Goal: Information Seeking & Learning: Learn about a topic

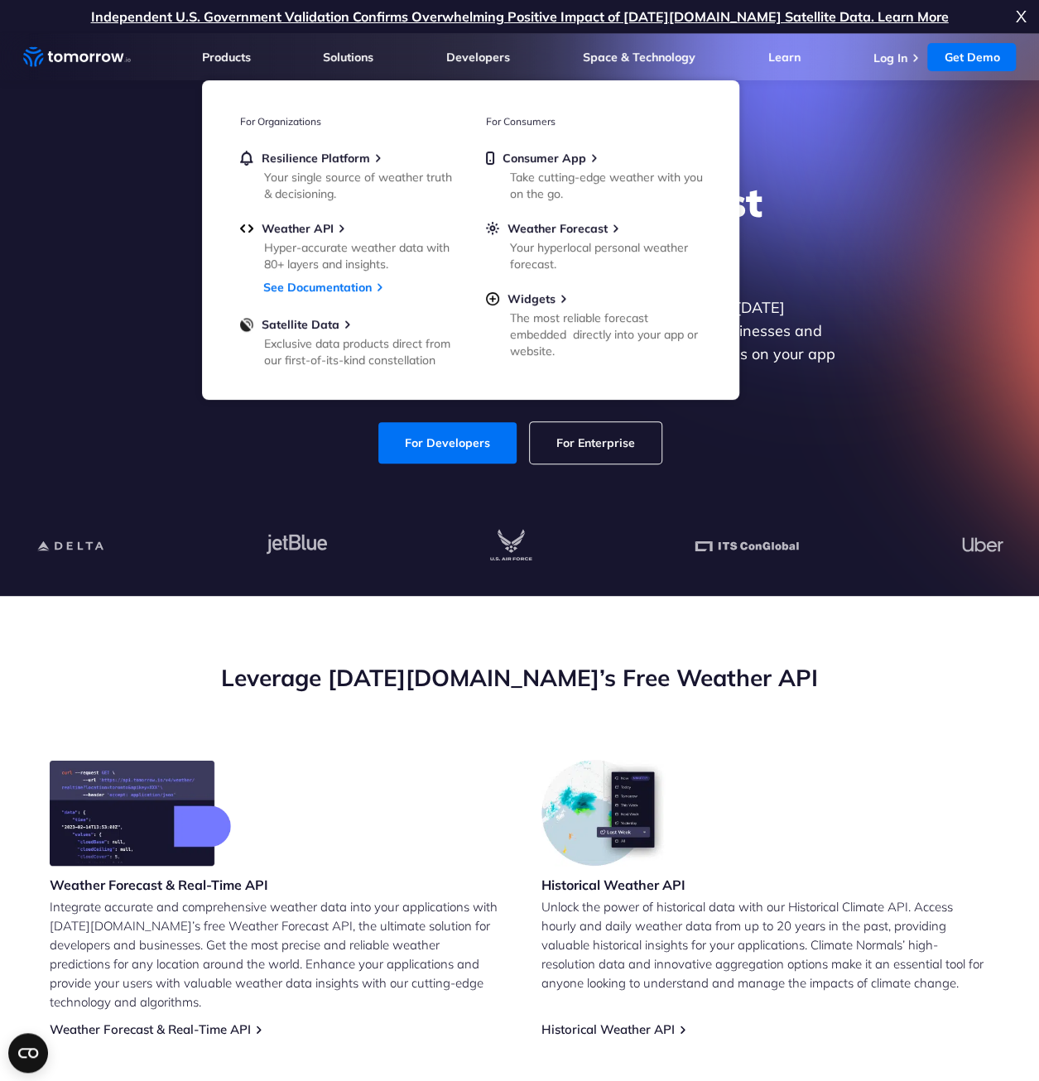
drag, startPoint x: 113, startPoint y: 385, endPoint x: 137, endPoint y: 405, distance: 31.2
click at [114, 386] on div "Explore the World’s Best Weather API Get reliable and precise weather data thro…" at bounding box center [520, 321] width 1020 height 352
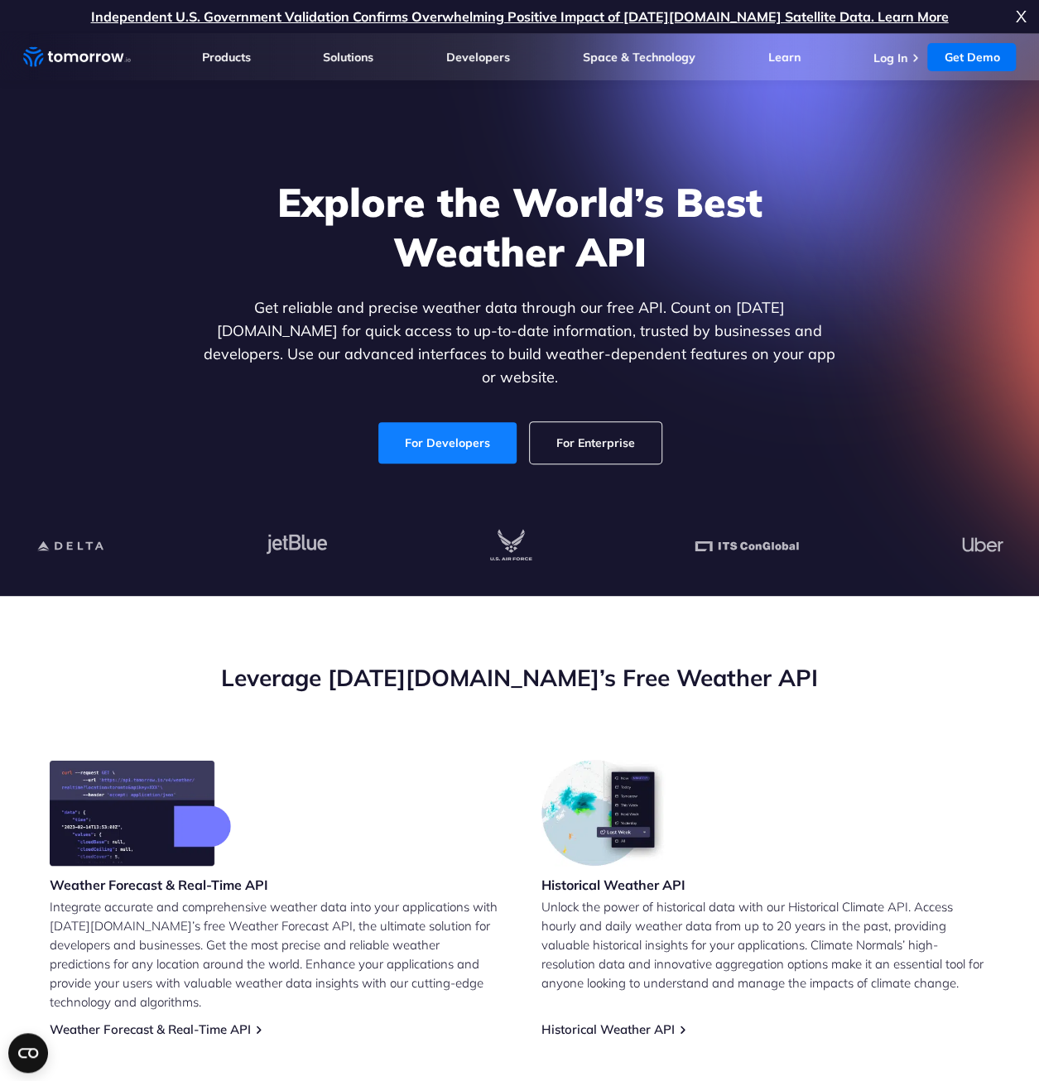
click at [439, 429] on link "For Developers" at bounding box center [447, 442] width 138 height 41
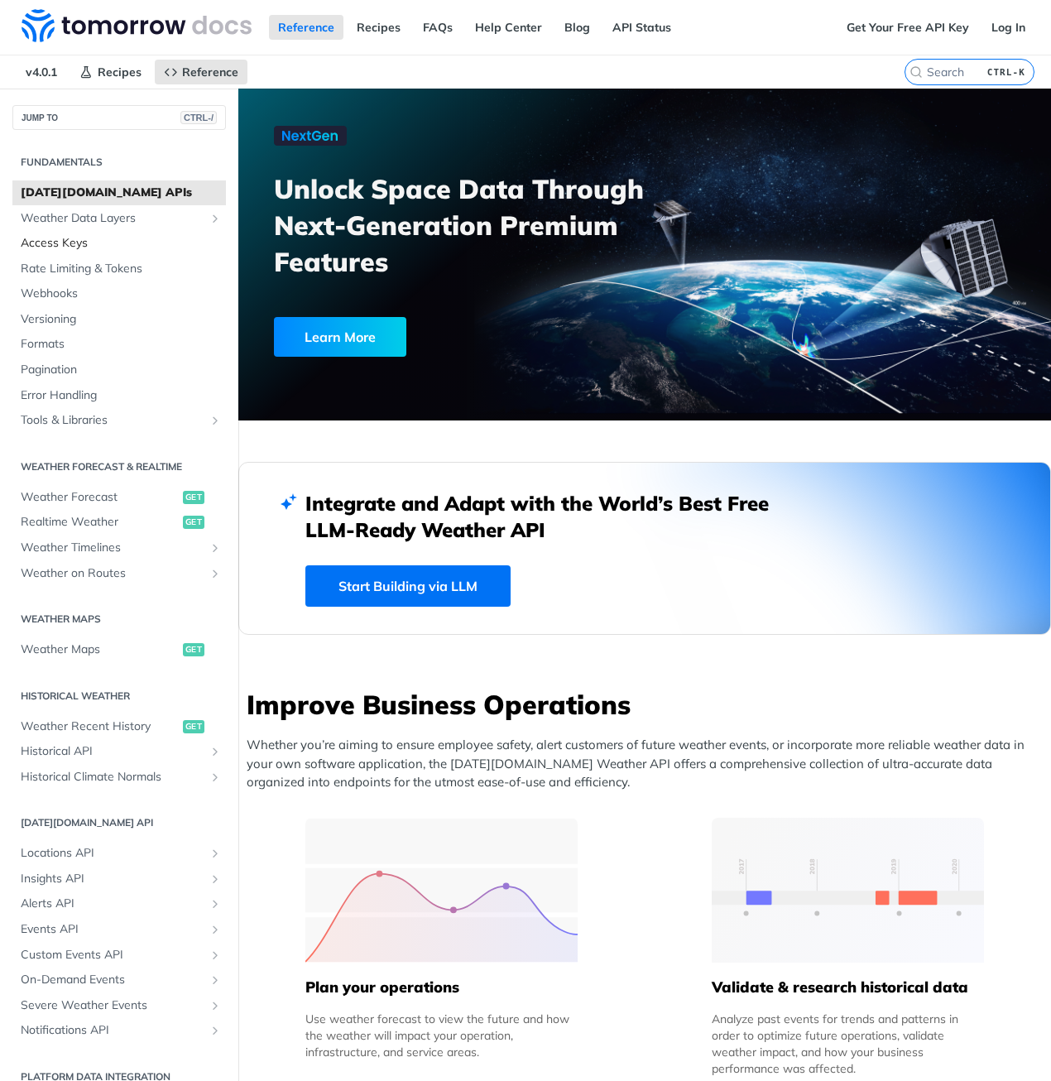
click at [55, 241] on span "Access Keys" at bounding box center [121, 243] width 201 height 17
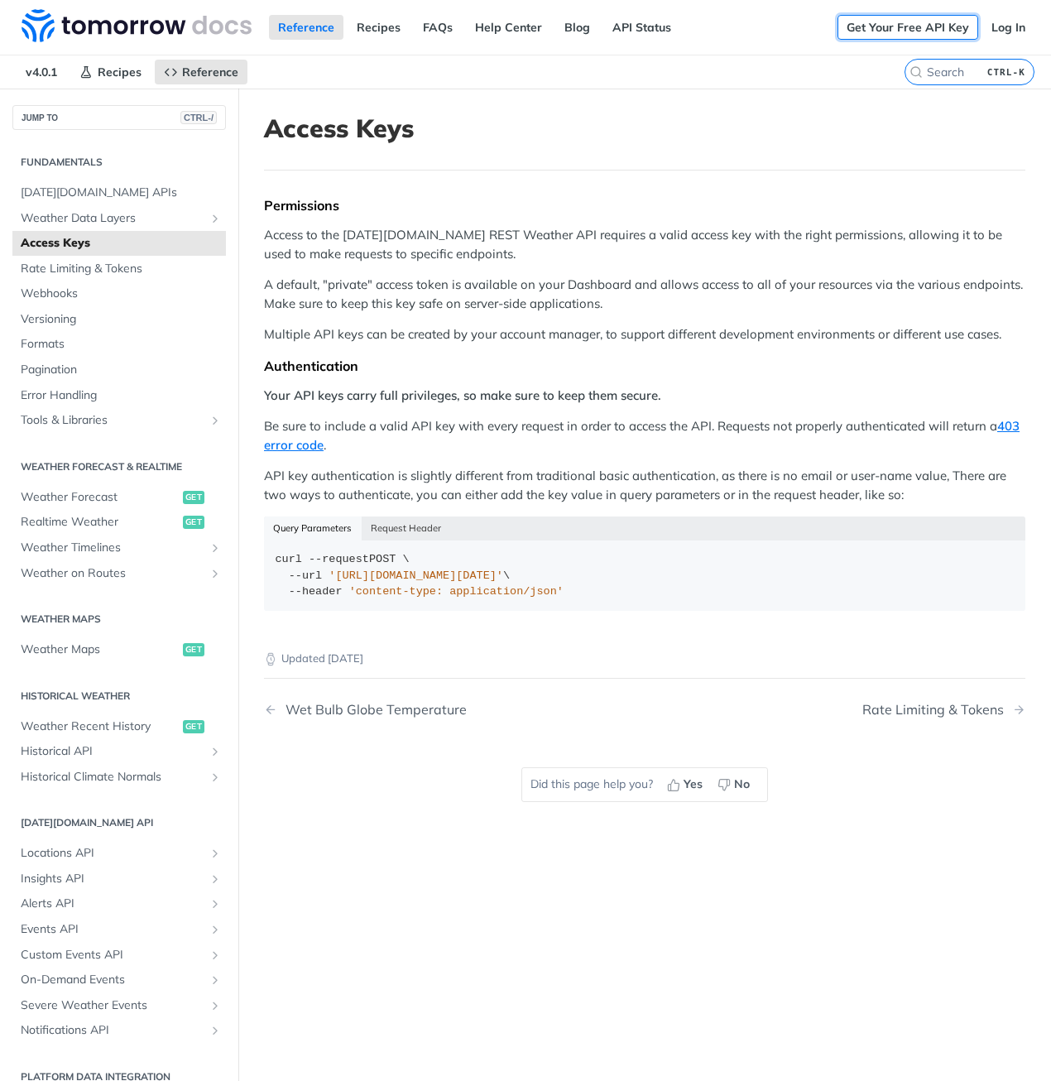
click at [917, 24] on link "Get Your Free API Key" at bounding box center [907, 27] width 141 height 25
click at [83, 267] on span "Rate Limiting & Tokens" at bounding box center [121, 269] width 201 height 17
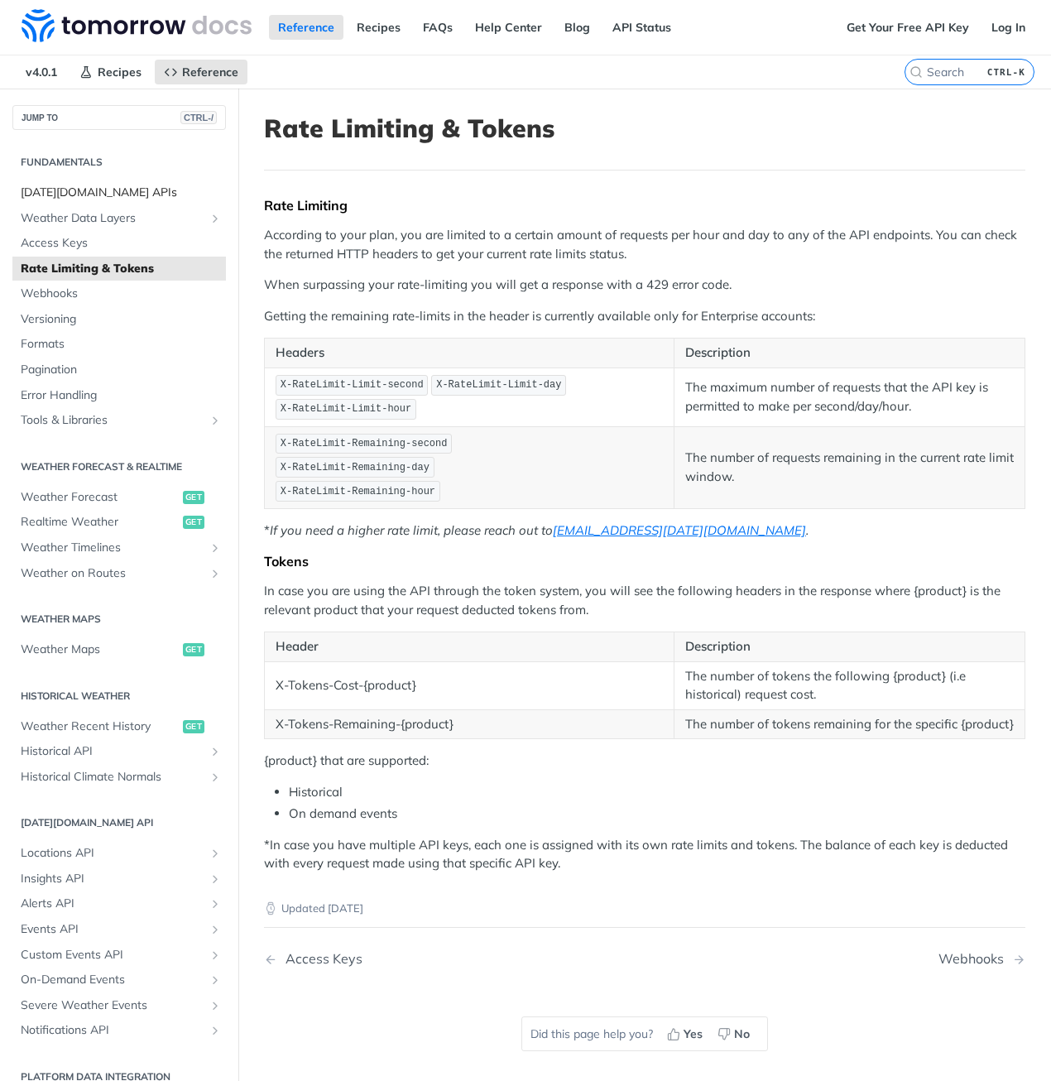
click at [88, 193] on span "[DATE][DOMAIN_NAME] APIs" at bounding box center [121, 193] width 201 height 17
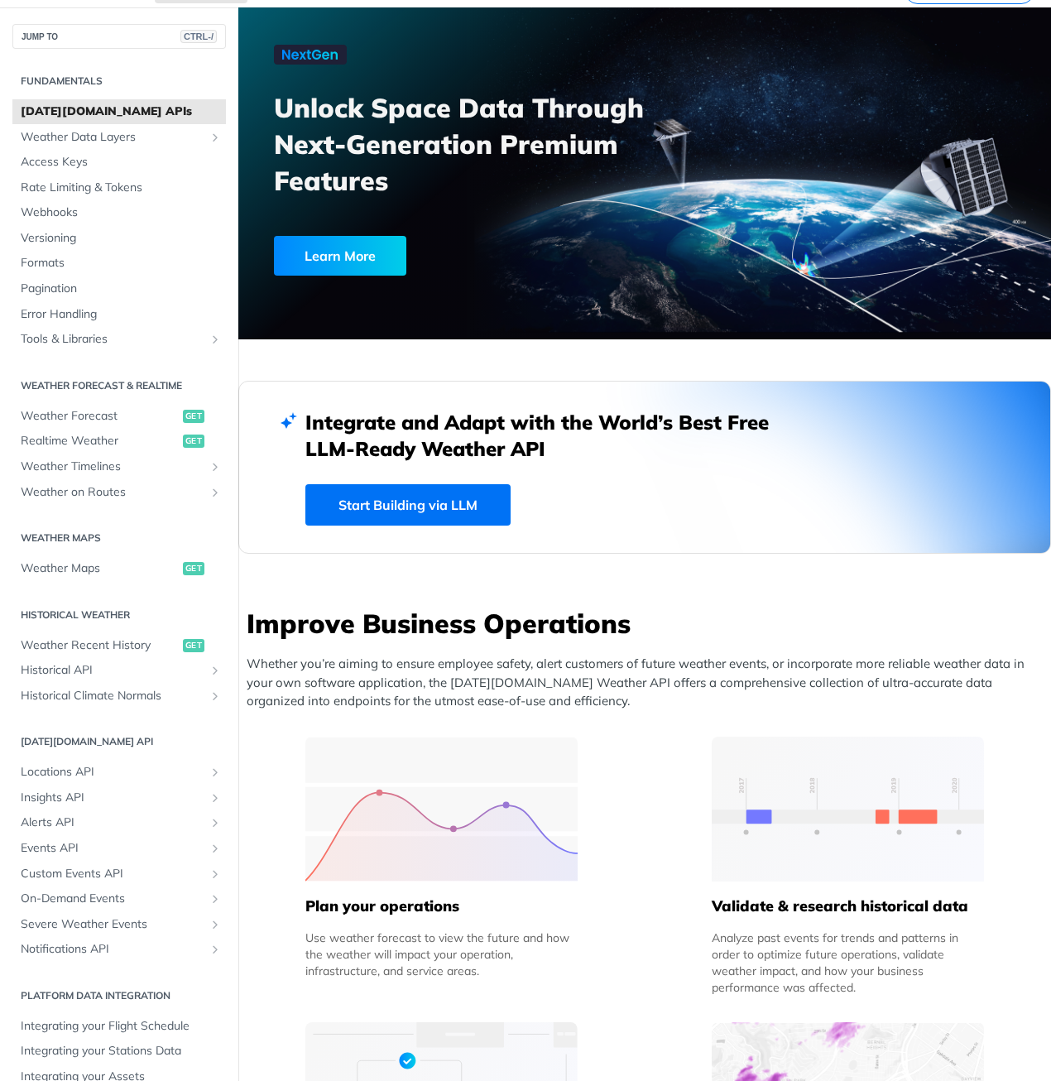
scroll to position [83, 0]
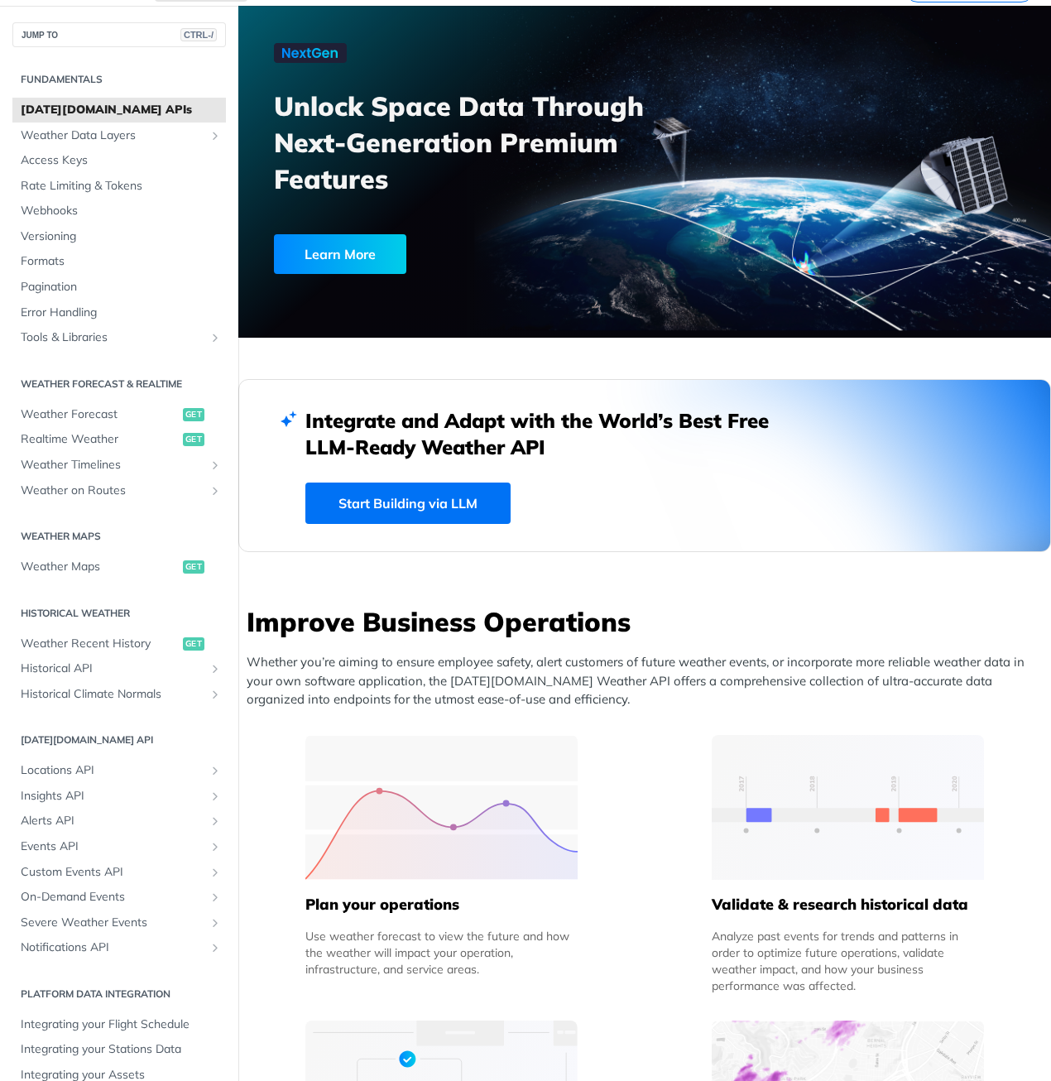
click at [401, 501] on link "Start Building via LLM" at bounding box center [407, 502] width 205 height 41
click at [99, 435] on span "Realtime Weather" at bounding box center [100, 439] width 158 height 17
